Goal: Information Seeking & Learning: Learn about a topic

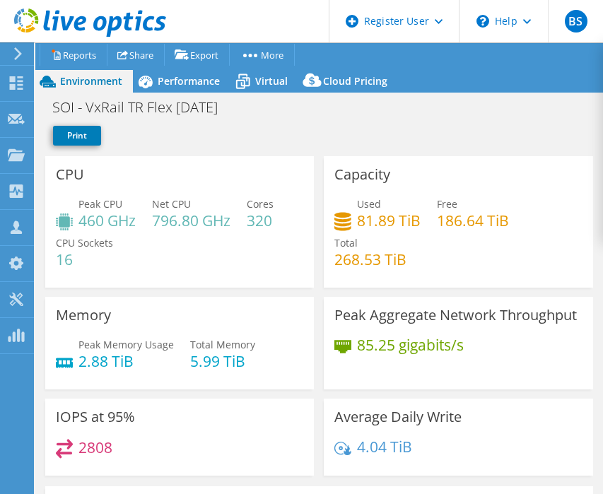
select select "USD"
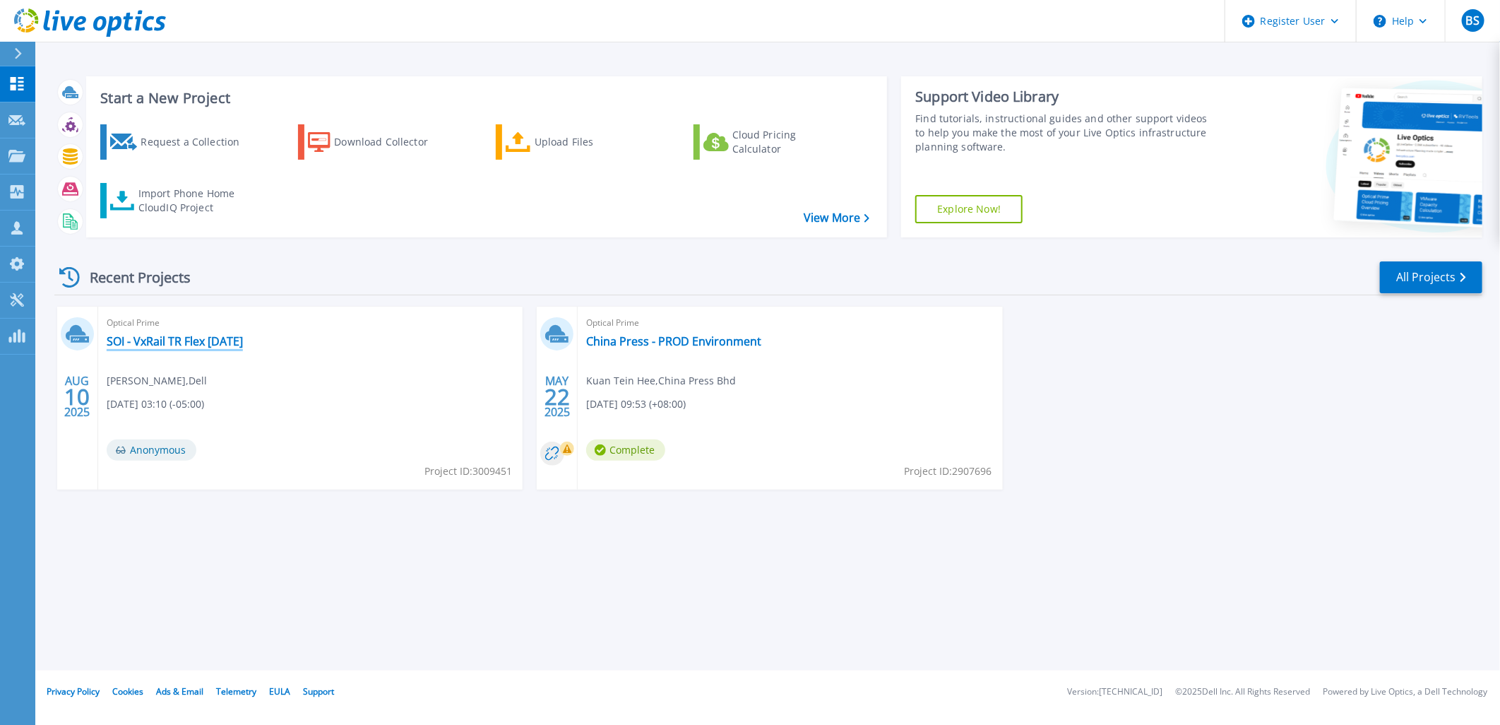
click at [225, 337] on link "SOI - VxRail TR Flex [DATE]" at bounding box center [175, 341] width 136 height 14
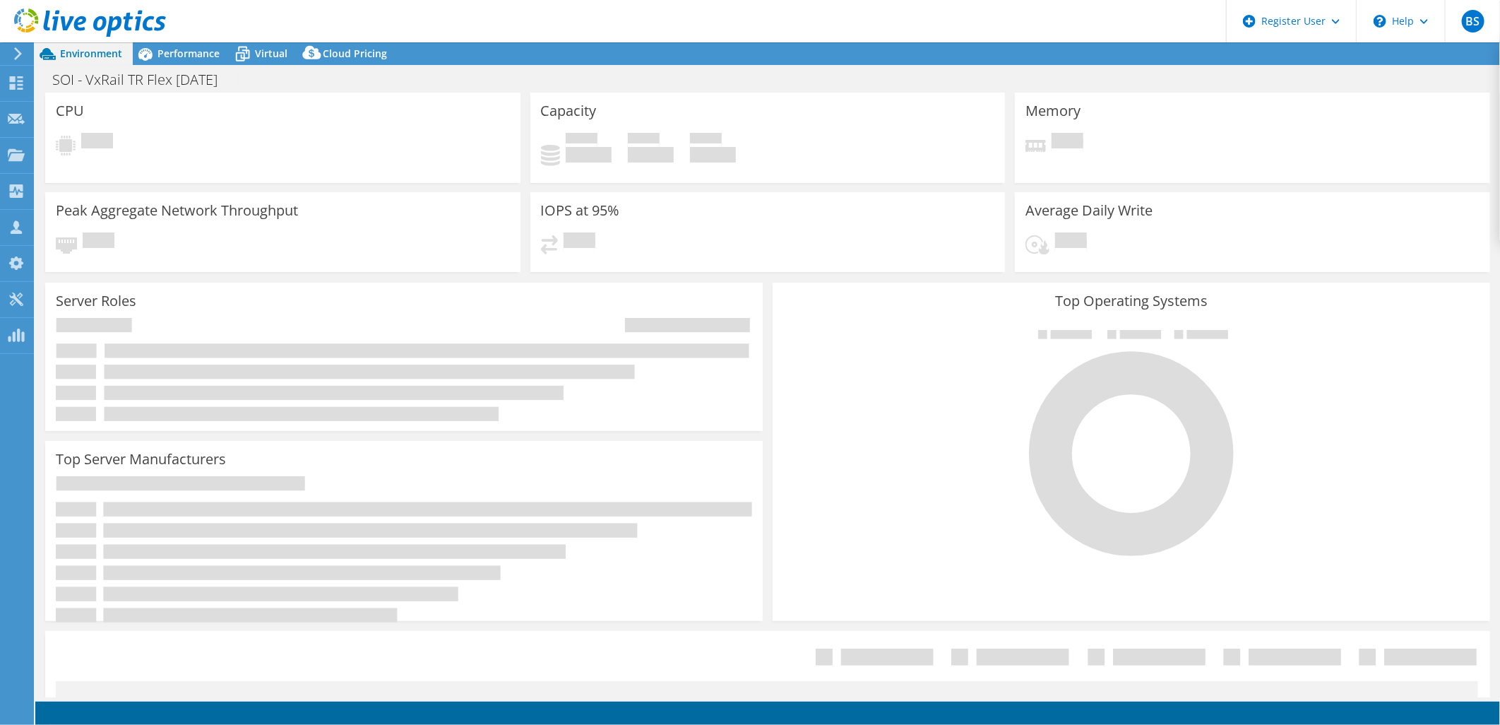
select select "USD"
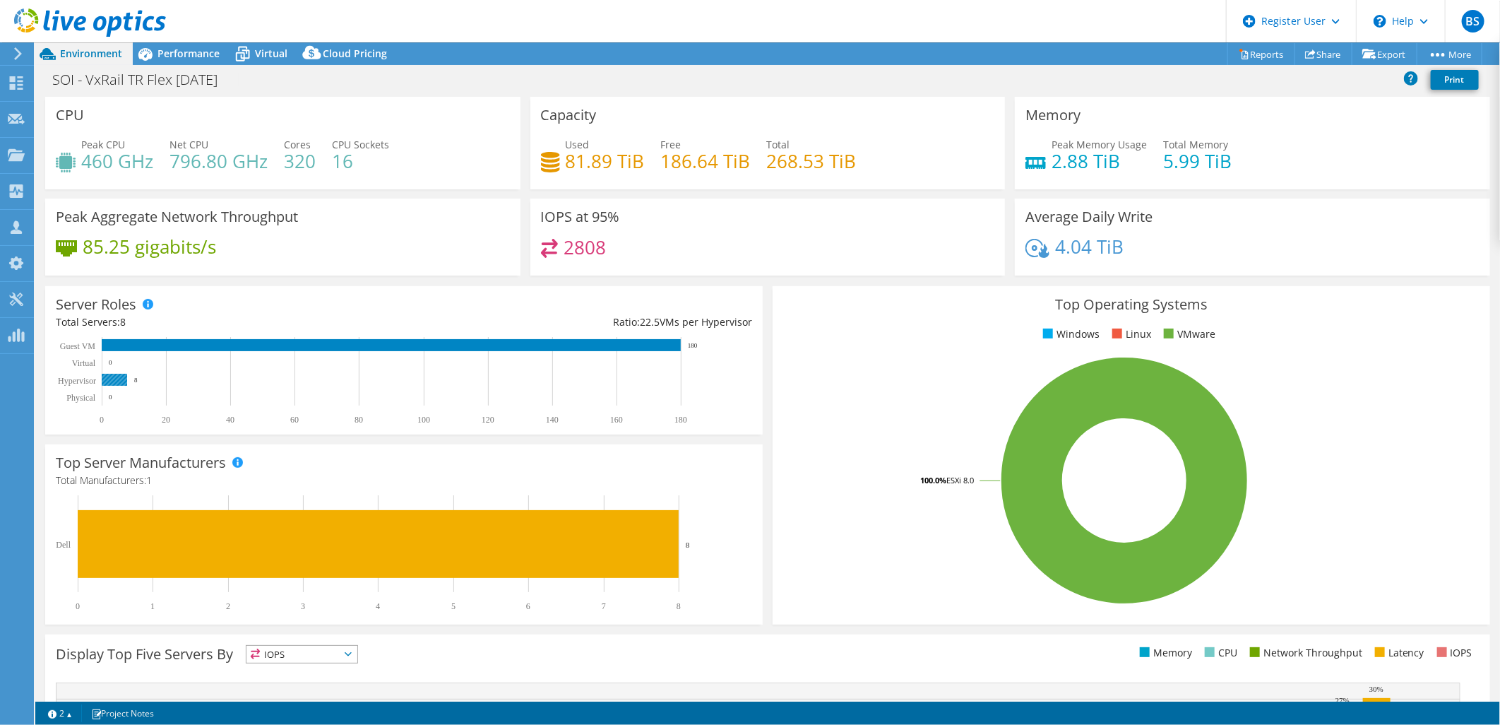
click at [120, 377] on rect at bounding box center [114, 380] width 25 height 12
click at [738, 398] on rect at bounding box center [397, 381] width 683 height 88
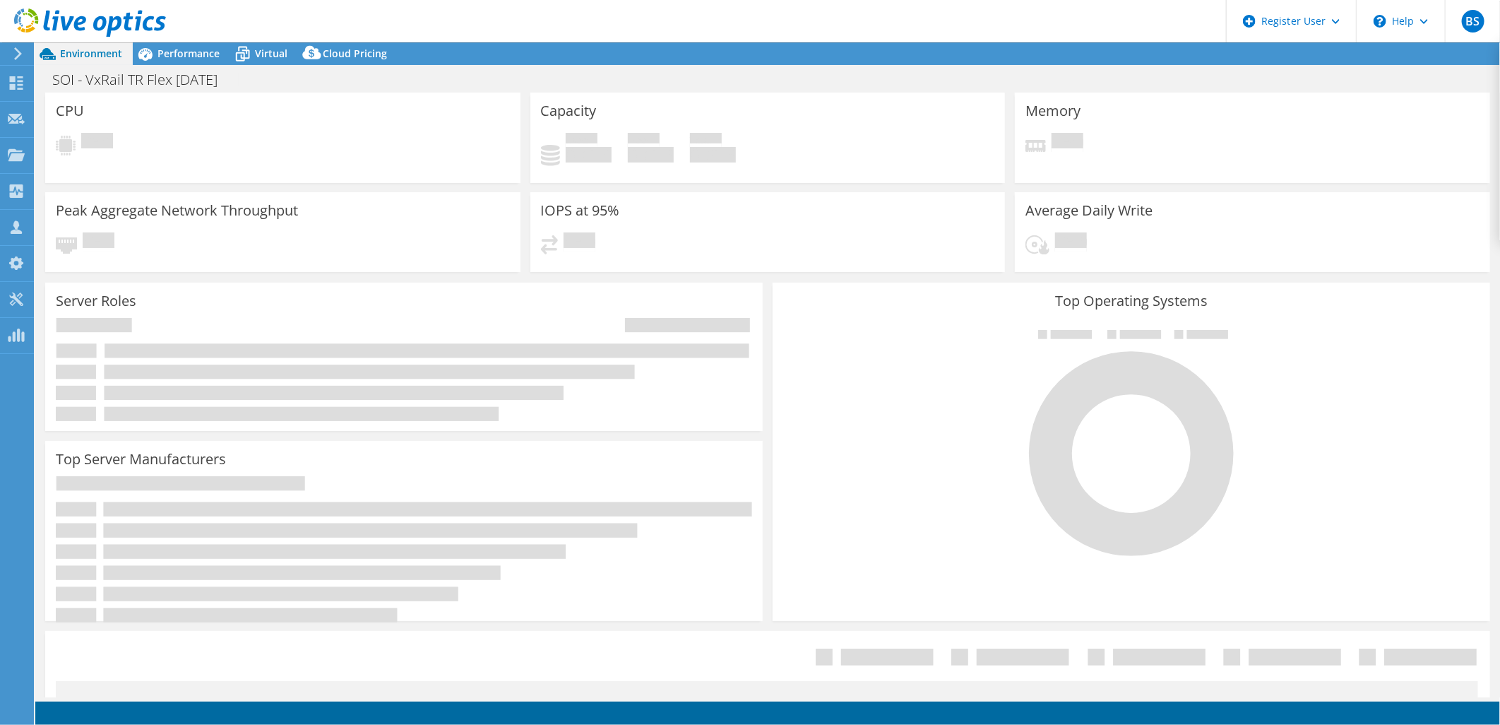
select select "USD"
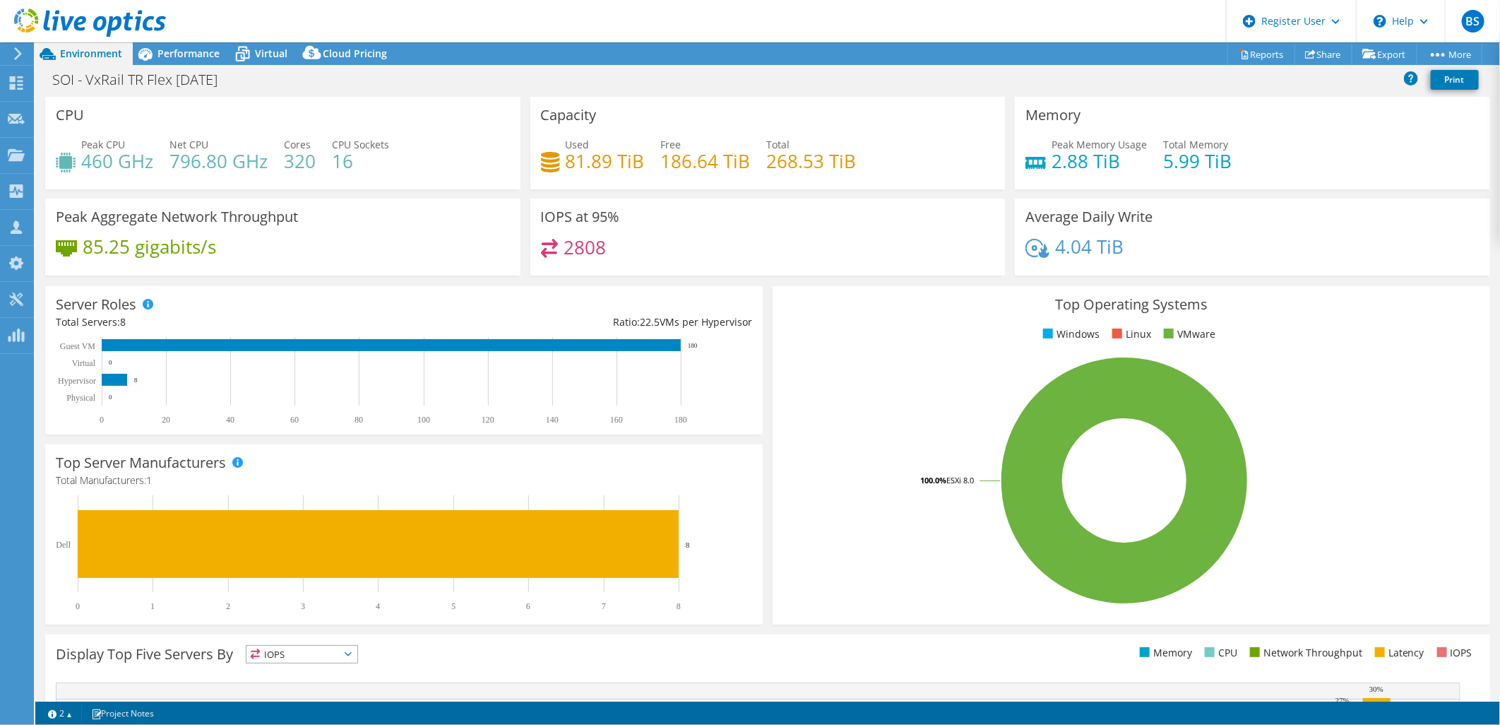
click at [862, 562] on rect at bounding box center [1124, 480] width 683 height 247
click at [191, 55] on span "Performance" at bounding box center [189, 53] width 62 height 13
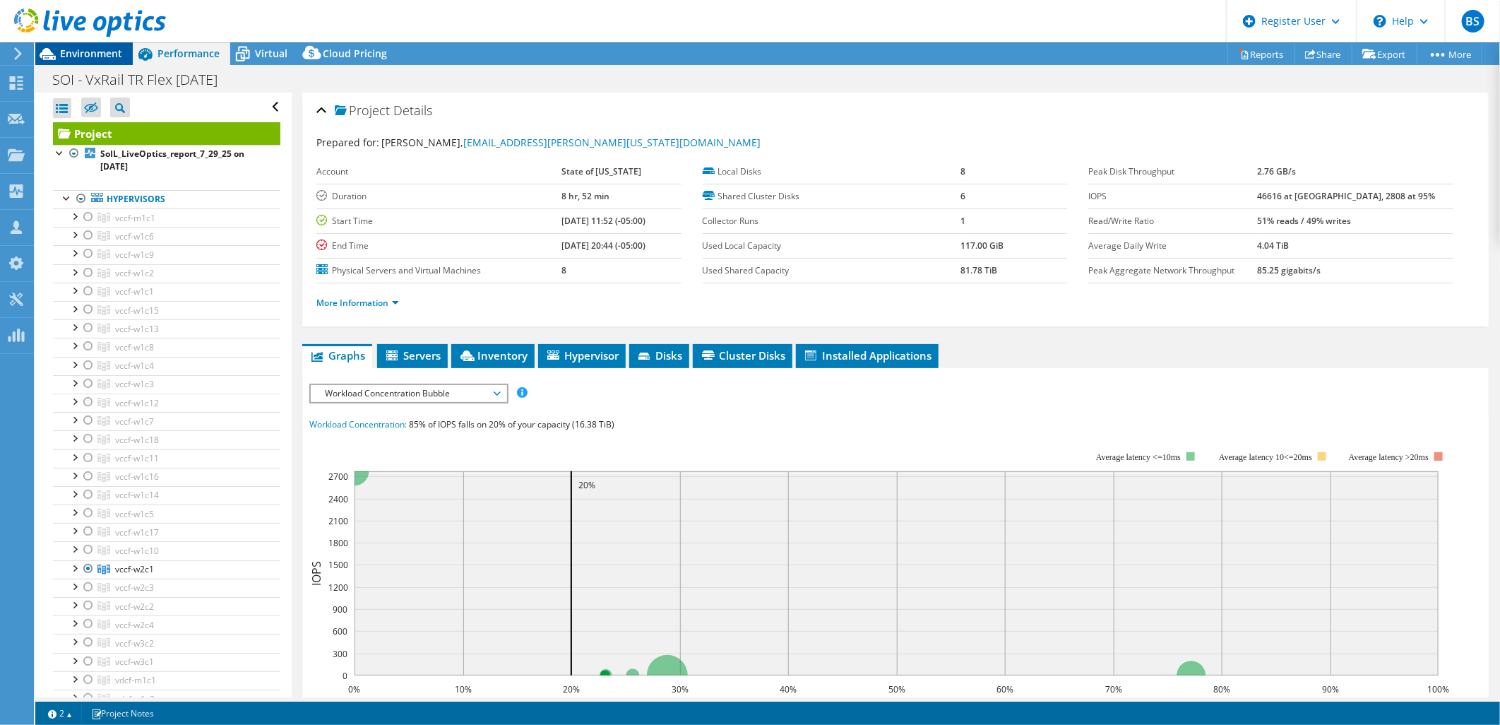
click at [108, 50] on span "Environment" at bounding box center [91, 53] width 62 height 13
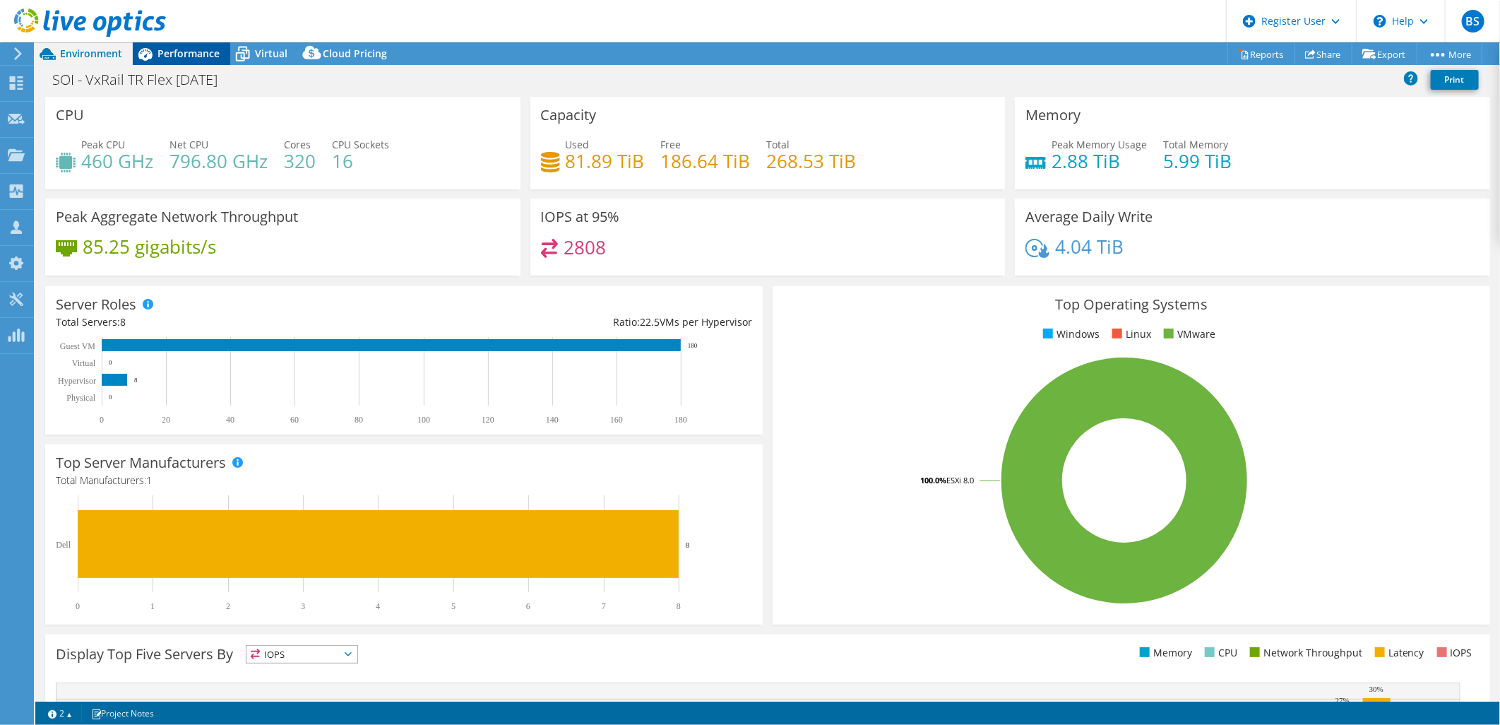
click at [158, 58] on span "Performance" at bounding box center [189, 53] width 62 height 13
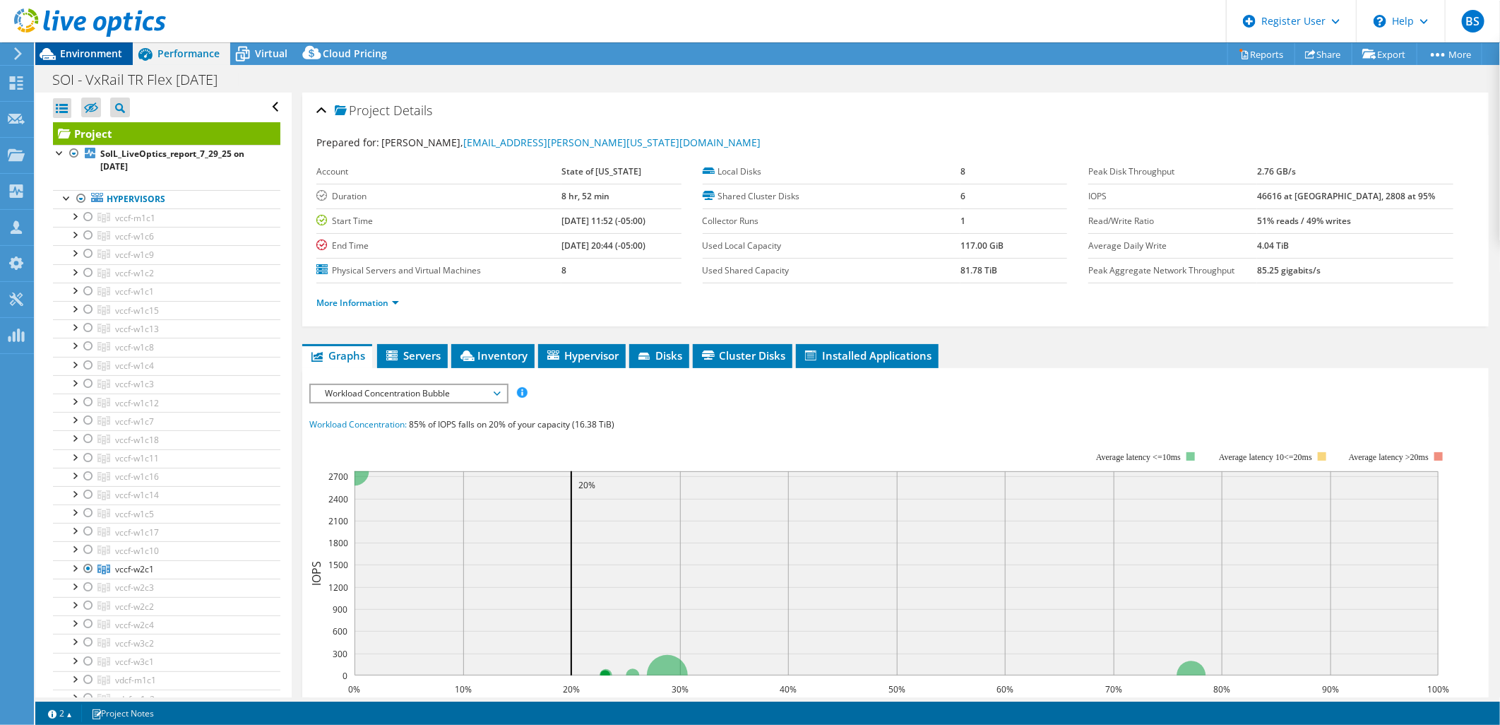
click at [116, 58] on span "Environment" at bounding box center [91, 53] width 62 height 13
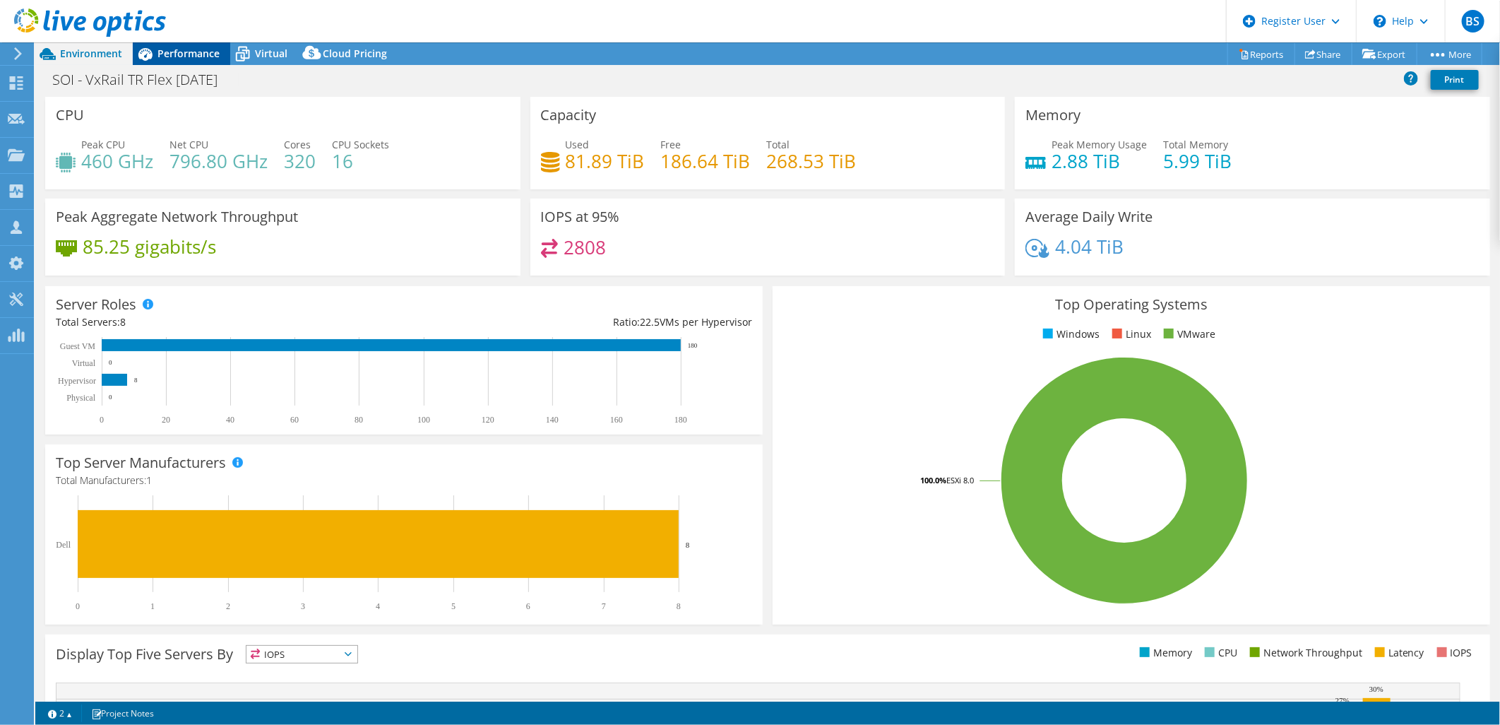
click at [203, 47] on span "Performance" at bounding box center [189, 53] width 62 height 13
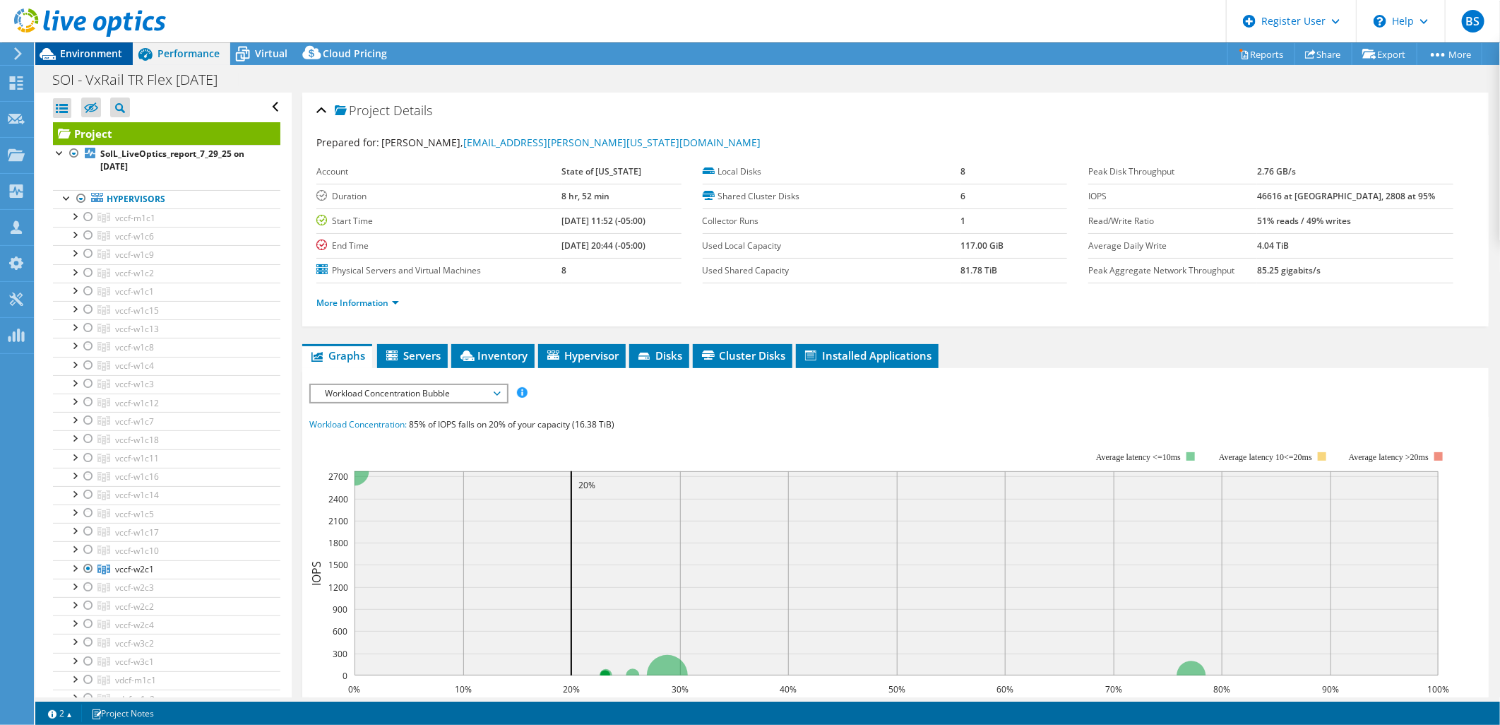
click at [100, 49] on span "Environment" at bounding box center [91, 53] width 62 height 13
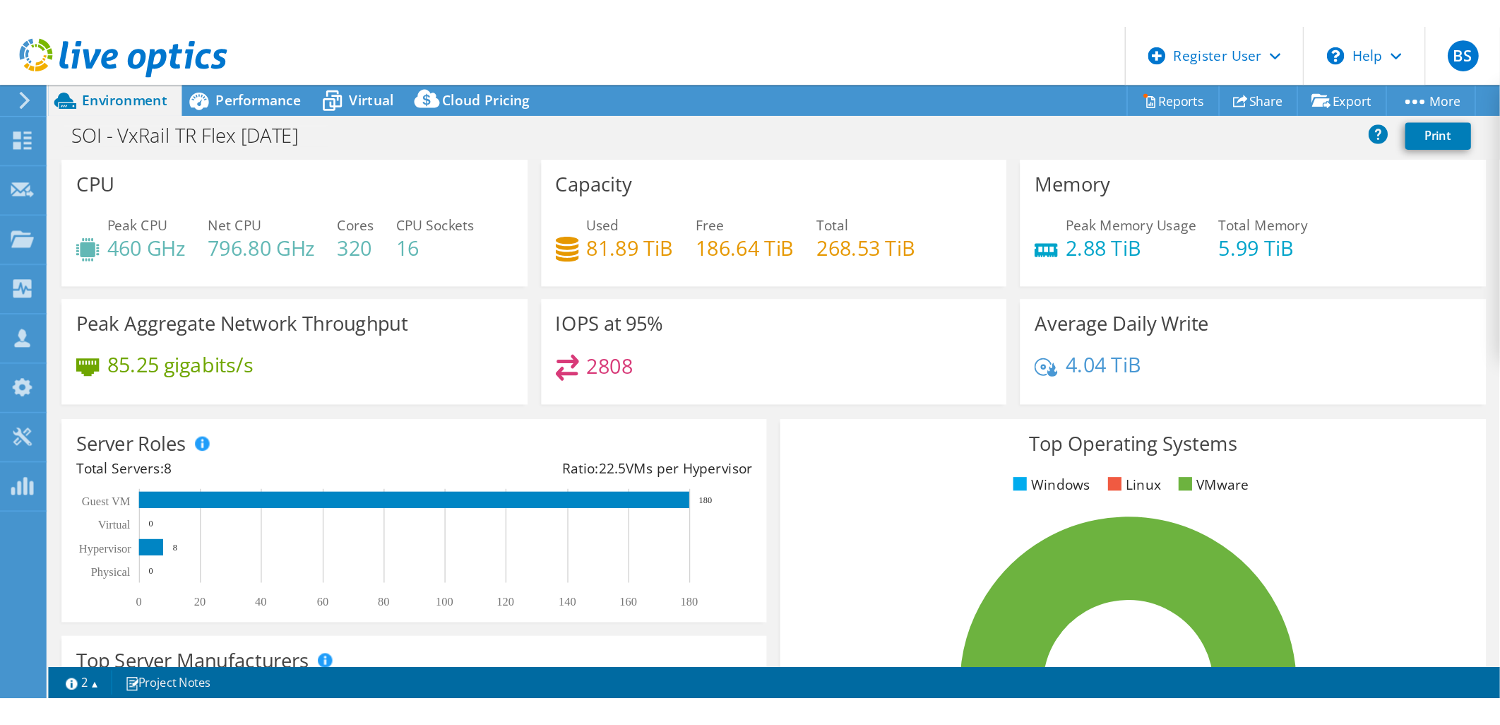
scroll to position [157, 0]
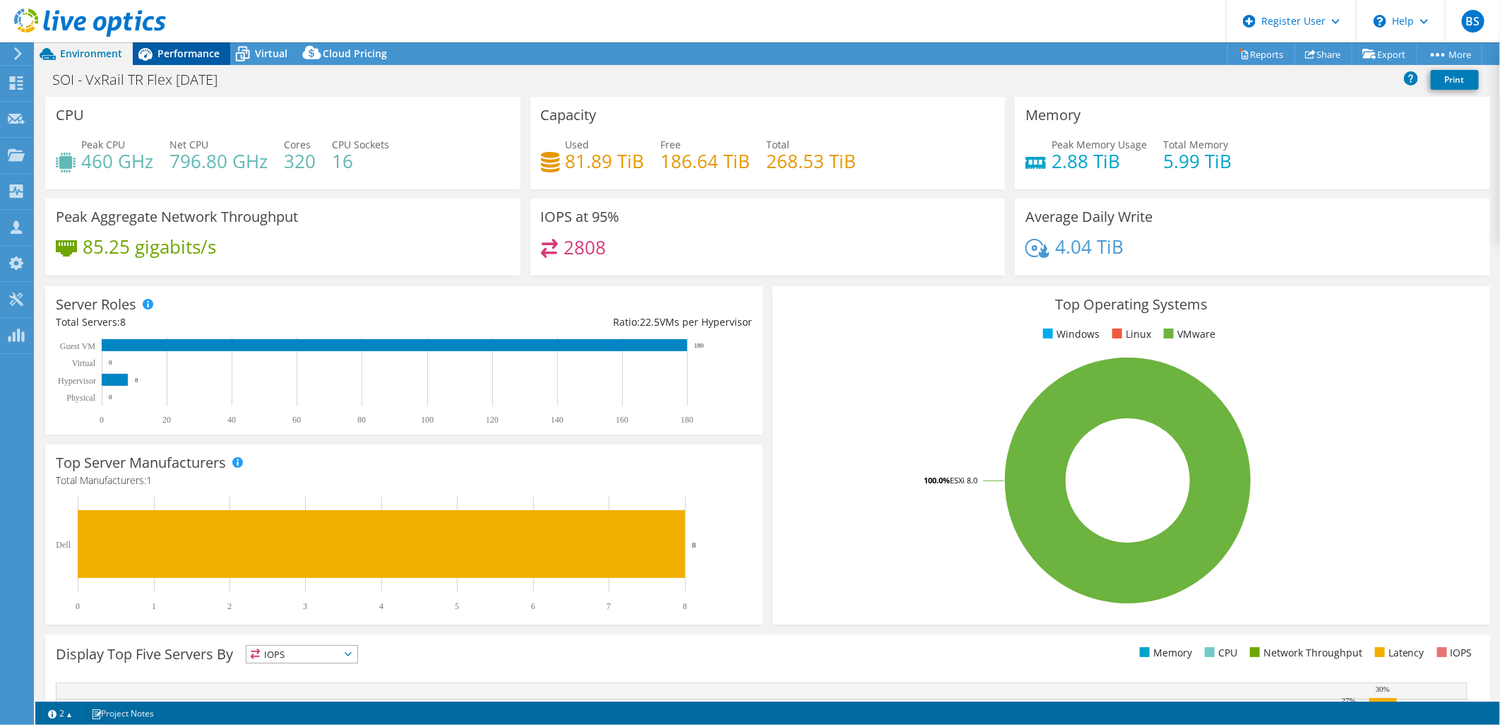
click at [182, 61] on div "Performance" at bounding box center [181, 53] width 97 height 23
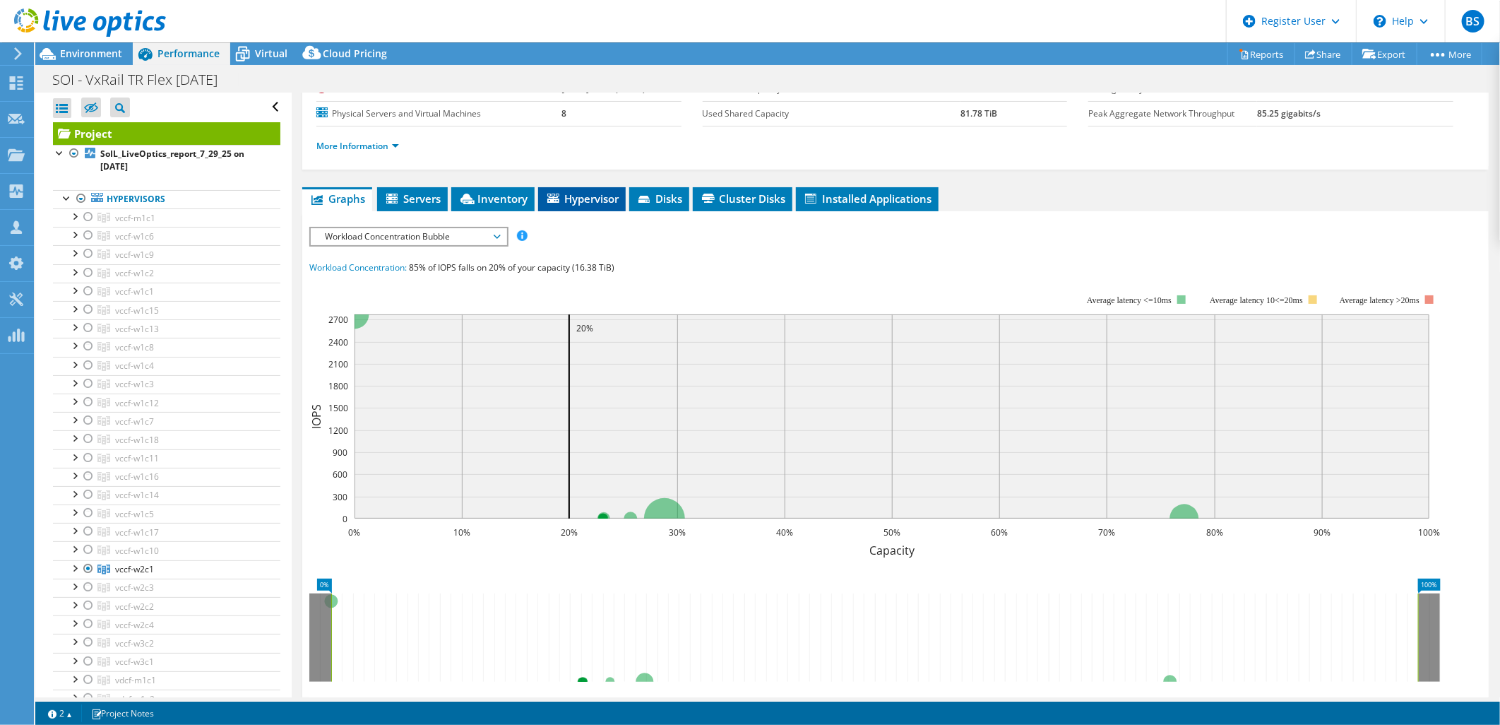
click at [588, 203] on span "Hypervisor" at bounding box center [581, 198] width 73 height 14
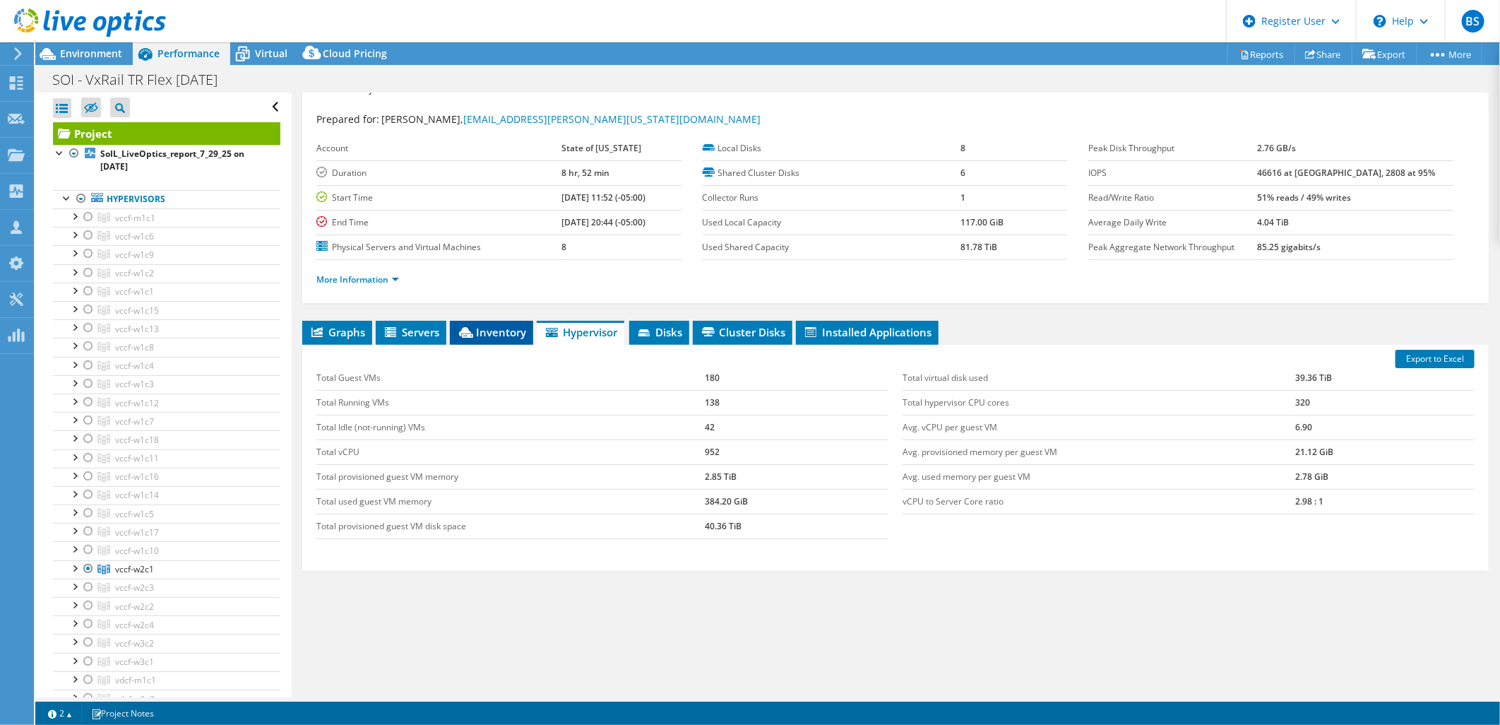
click at [485, 329] on span "Inventory" at bounding box center [491, 332] width 69 height 14
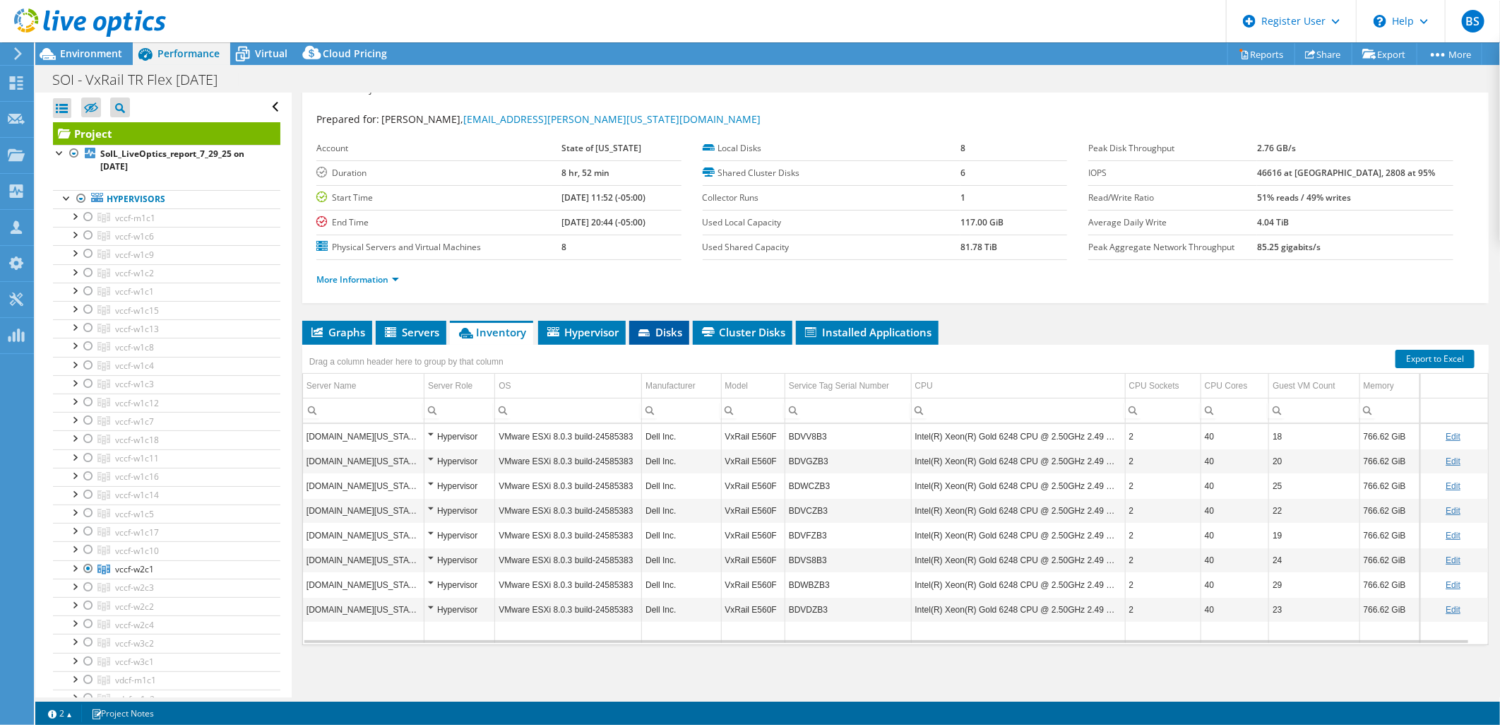
click at [677, 325] on span "Disks" at bounding box center [659, 332] width 46 height 14
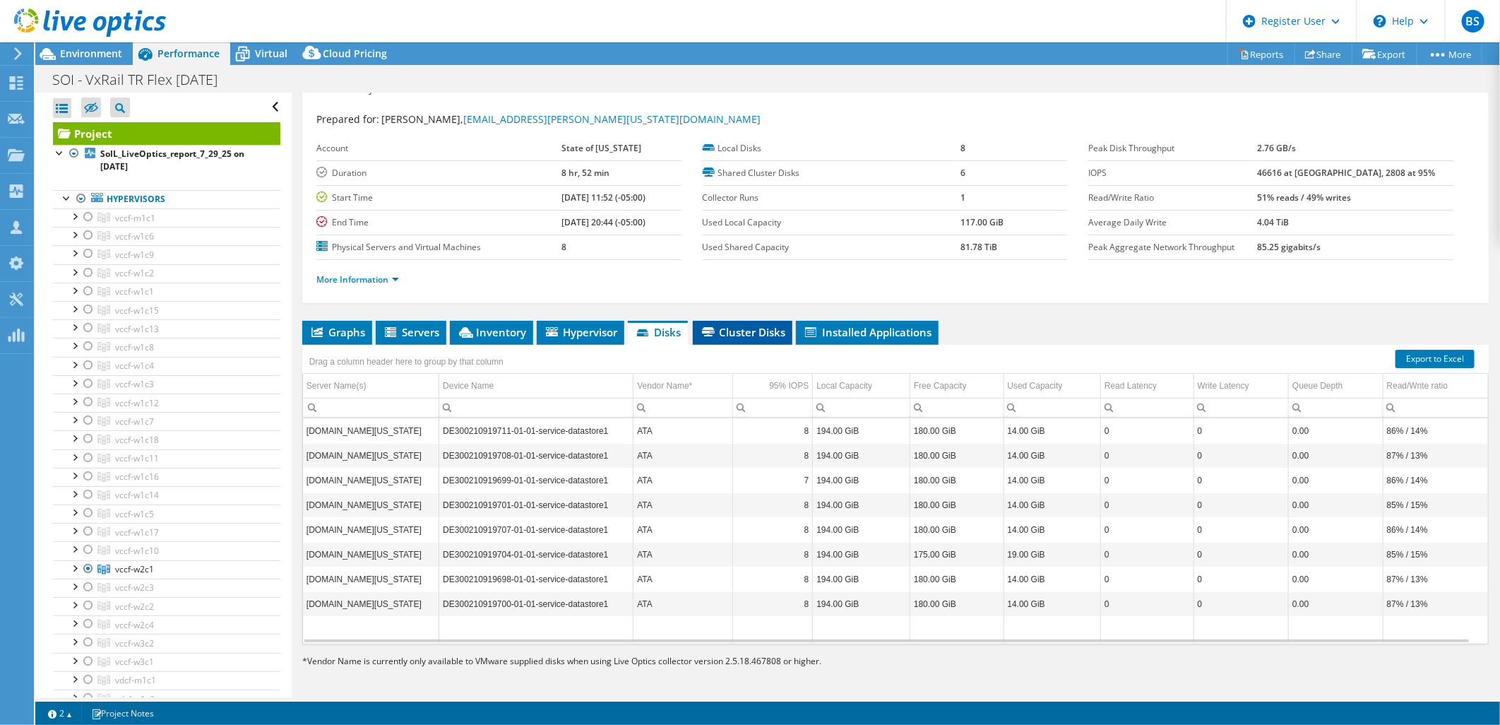
click at [735, 325] on span "Cluster Disks" at bounding box center [742, 332] width 85 height 14
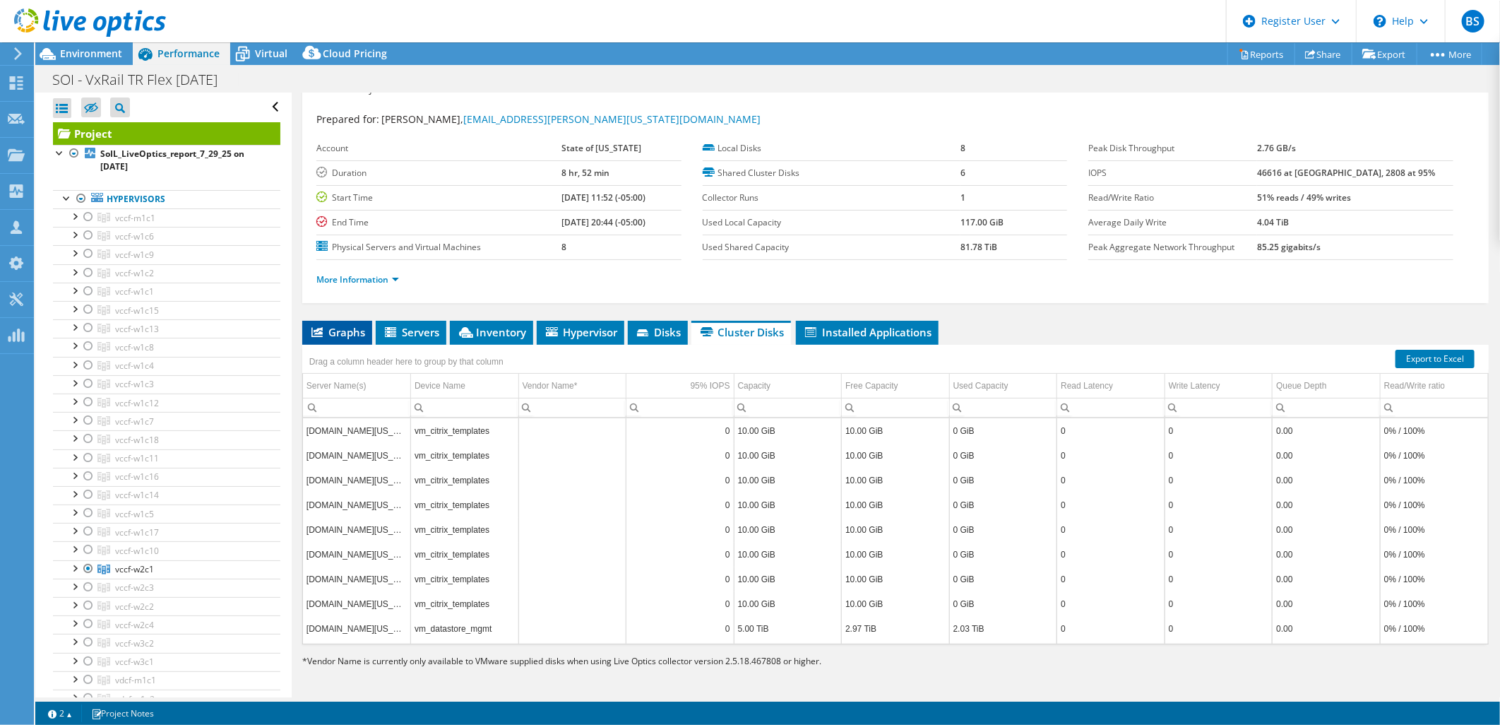
click at [353, 331] on span "Graphs" at bounding box center [337, 332] width 56 height 14
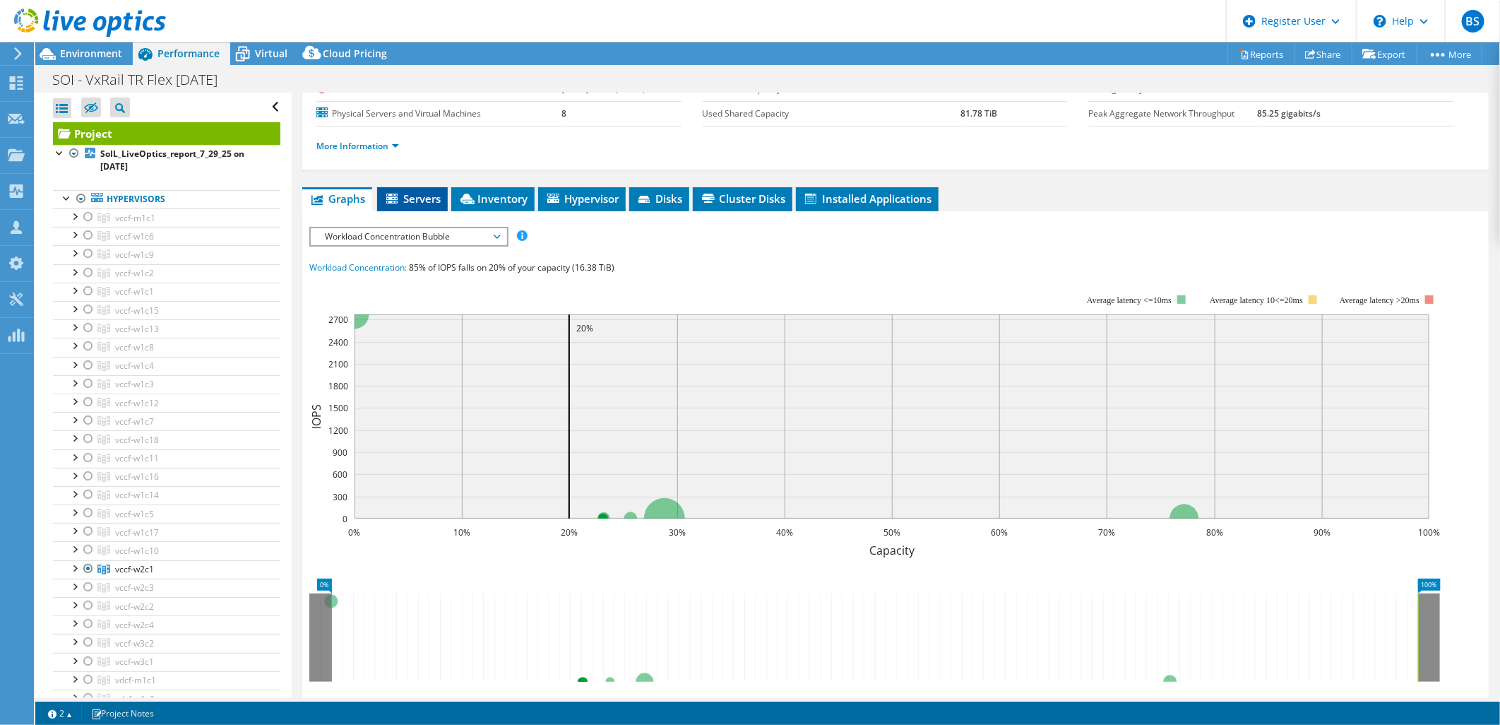
click at [405, 189] on li "Servers" at bounding box center [412, 199] width 71 height 24
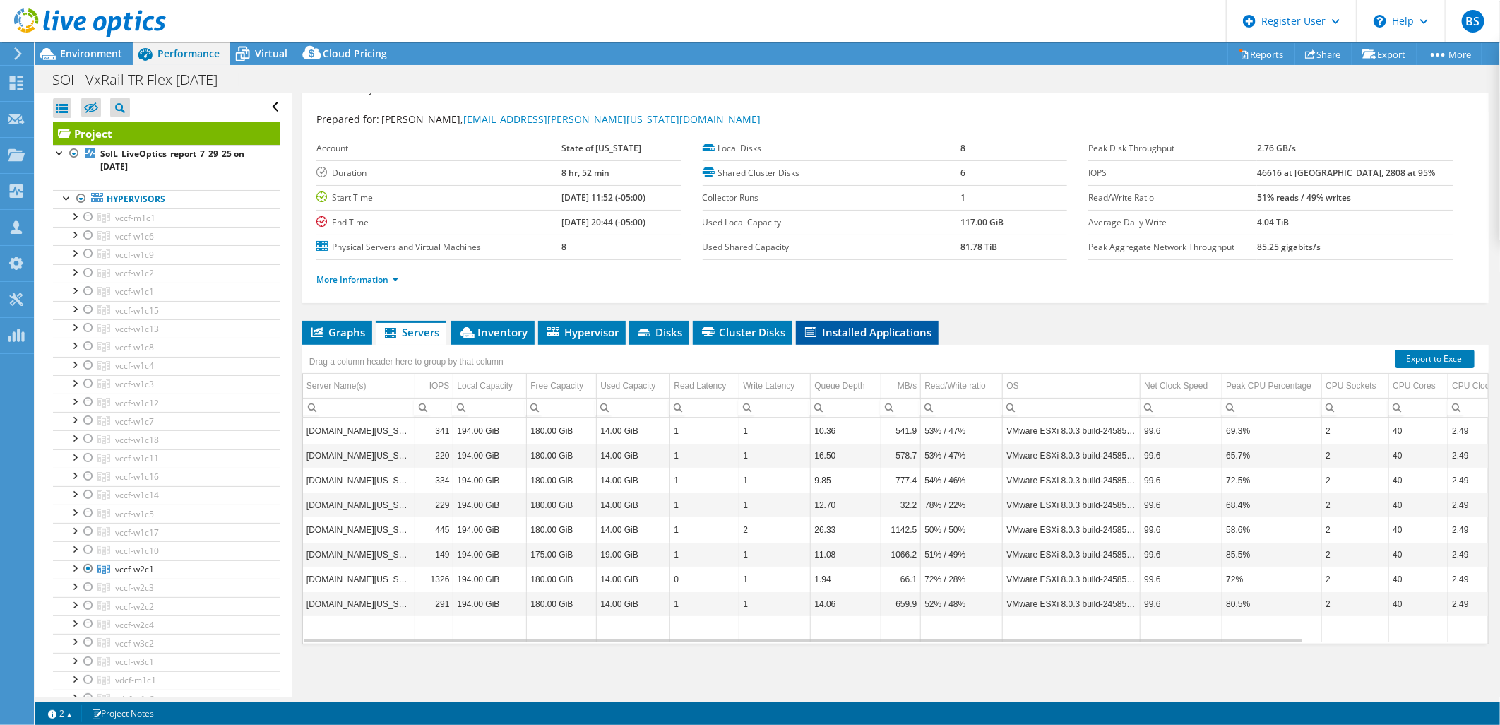
click at [856, 321] on li "Installed Applications" at bounding box center [867, 333] width 143 height 24
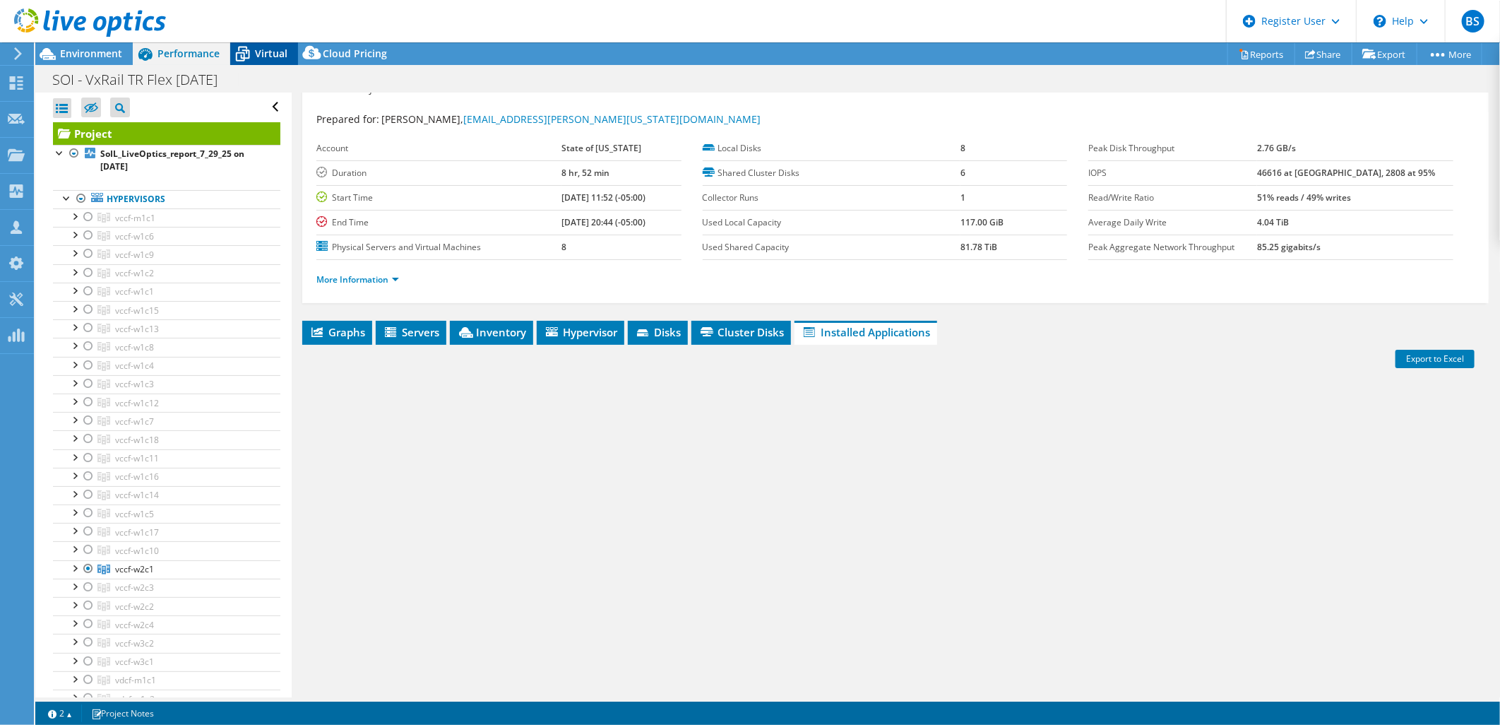
click at [259, 61] on div "Virtual" at bounding box center [264, 53] width 68 height 23
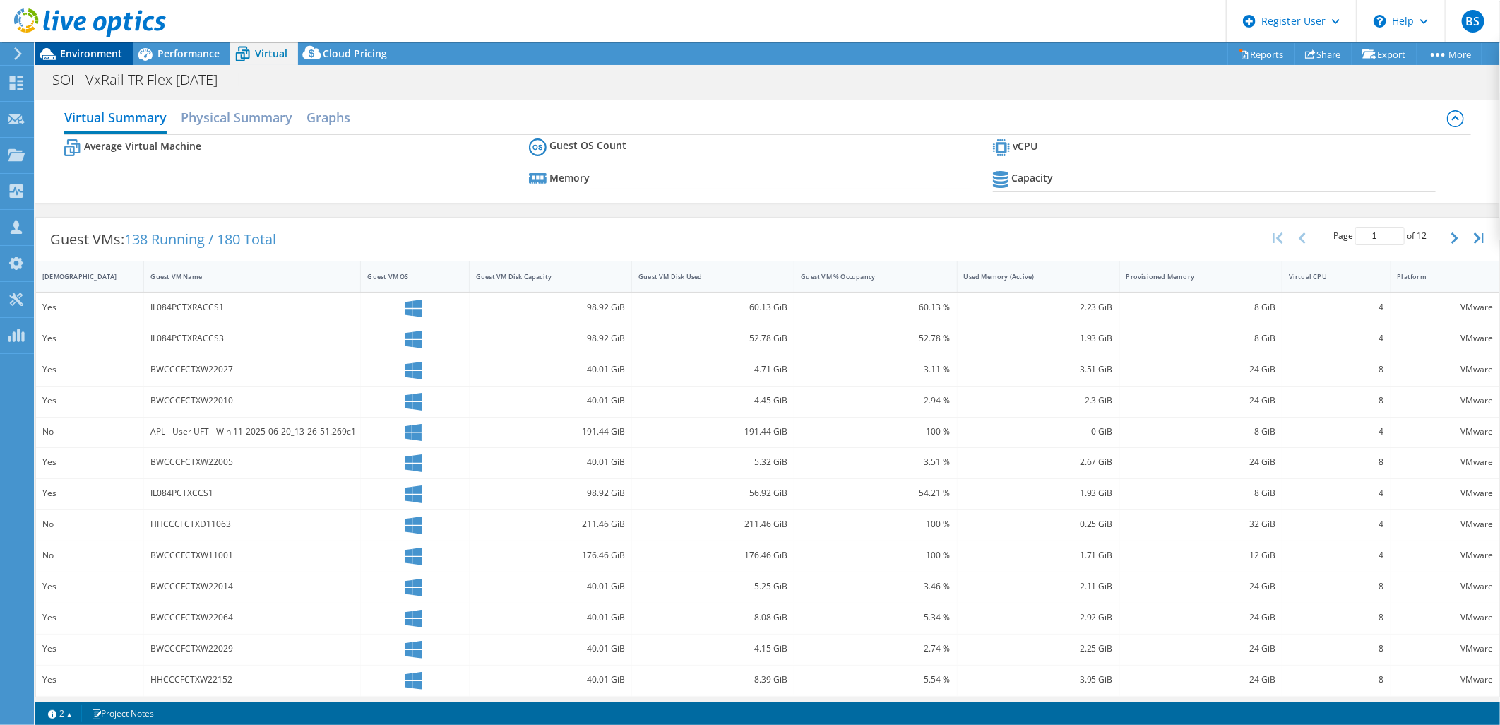
click at [102, 51] on span "Environment" at bounding box center [91, 53] width 62 height 13
